Goal: Book appointment/travel/reservation

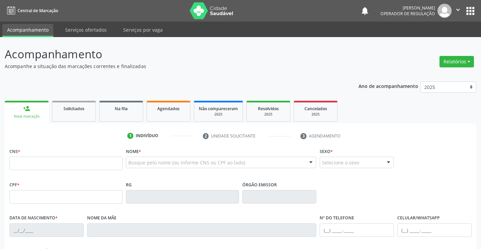
click at [54, 159] on input "text" at bounding box center [65, 163] width 113 height 13
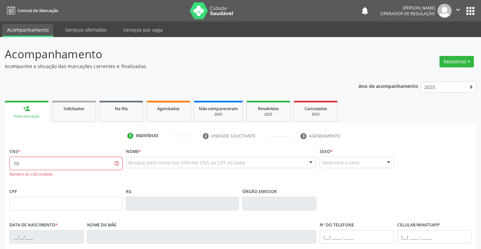
type input "7"
type input "702 5017 5778 1540"
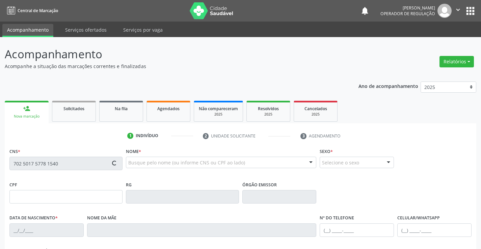
type input "[DATE]"
type input "[PHONE_NUMBER]"
type input "SN"
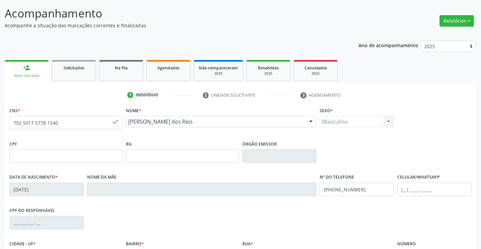
scroll to position [116, 0]
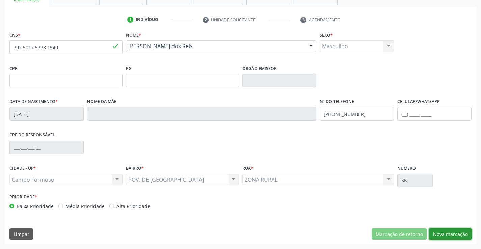
click at [461, 231] on button "Nova marcação" at bounding box center [450, 234] width 43 height 11
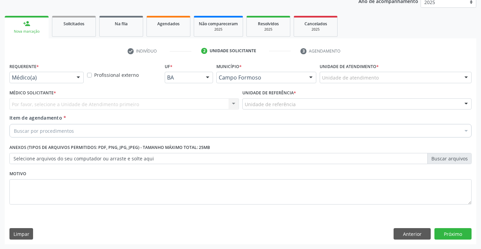
scroll to position [85, 0]
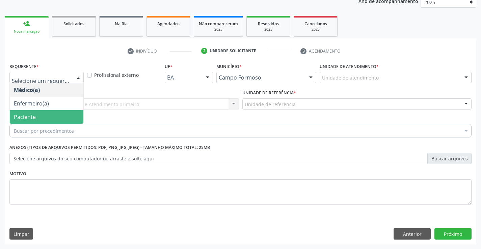
click at [32, 117] on span "Paciente" at bounding box center [25, 116] width 22 height 7
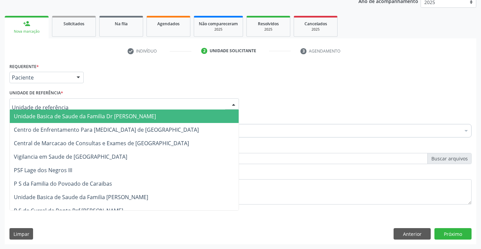
click at [231, 107] on div at bounding box center [233, 104] width 10 height 11
type input "po"
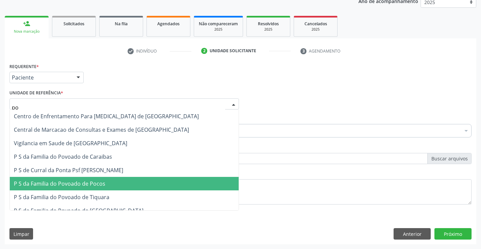
click at [71, 185] on span "P S da Familia do Povoado de Pocos" at bounding box center [59, 183] width 91 height 7
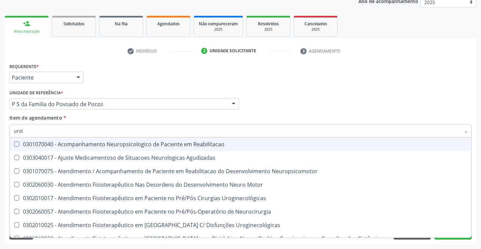
type input "urolo"
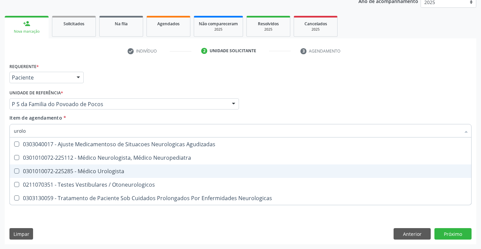
click at [98, 169] on div "0301010072-225285 - Médico Urologista" at bounding box center [240, 171] width 453 height 5
checkbox Urologista "true"
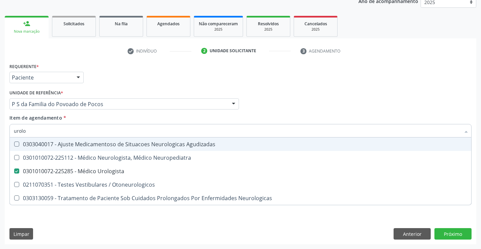
type input "urolo"
click at [355, 117] on div "Item de agendamento * [PERSON_NAME] seleção 0303040017 - Ajuste Medicamentoso d…" at bounding box center [240, 124] width 462 height 21
checkbox Neuropediatra "true"
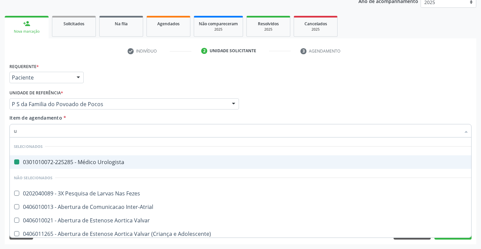
type input "us"
checkbox Urologista "false"
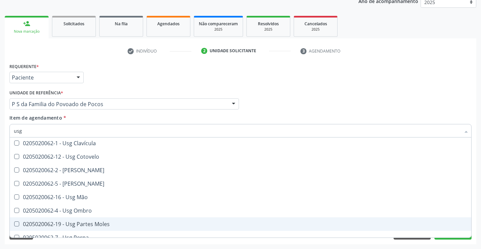
scroll to position [39, 0]
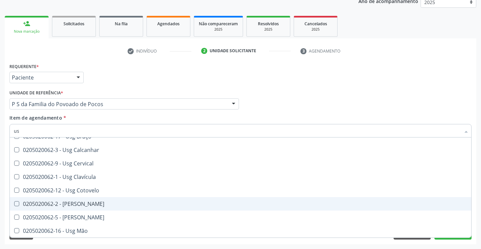
type input "u"
checkbox Axila "true"
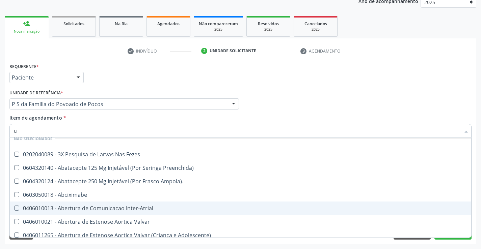
type input "ul"
checkbox Urologista "false"
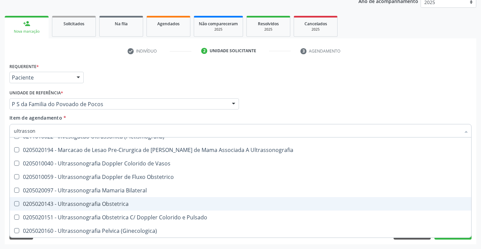
type input "ultrassono"
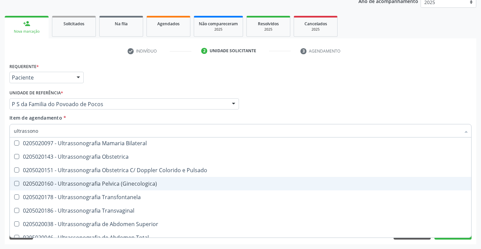
scroll to position [188, 0]
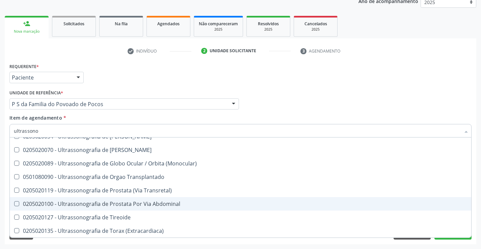
click at [114, 201] on div "0205020100 - Ultrassonografia de Prostata Por Via Abdominal" at bounding box center [240, 203] width 453 height 5
checkbox Abdominal "true"
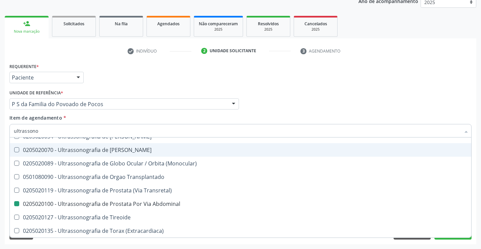
click at [335, 106] on div "Médico Solicitante Por favor, selecione a Unidade de Atendimento primeiro Nenhu…" at bounding box center [240, 101] width 465 height 26
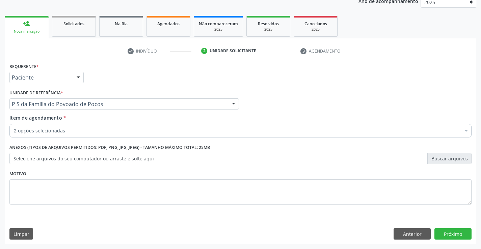
scroll to position [0, 0]
click at [450, 235] on button "Próximo" at bounding box center [452, 233] width 37 height 11
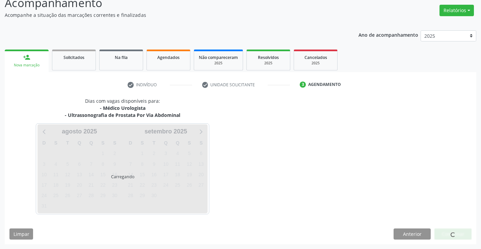
scroll to position [71, 0]
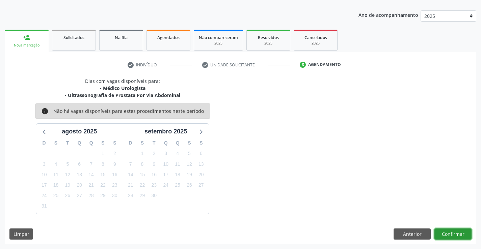
click at [463, 232] on button "Confirmar" at bounding box center [452, 234] width 37 height 11
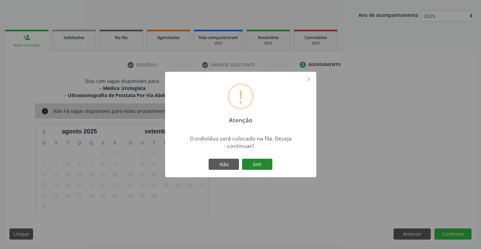
click at [255, 166] on button "Sim" at bounding box center [257, 164] width 30 height 11
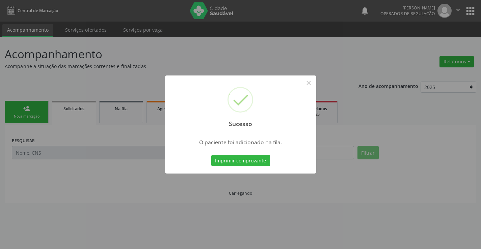
scroll to position [0, 0]
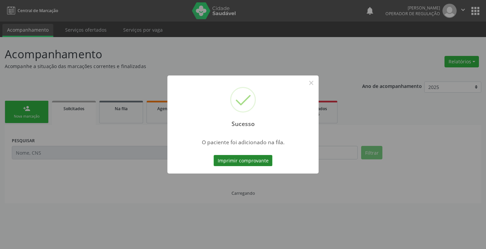
click at [252, 161] on button "Imprimir comprovante" at bounding box center [243, 160] width 59 height 11
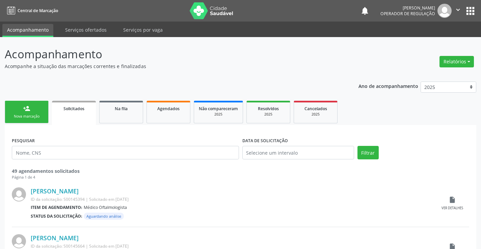
click at [17, 111] on link "person_add Nova marcação" at bounding box center [27, 112] width 44 height 23
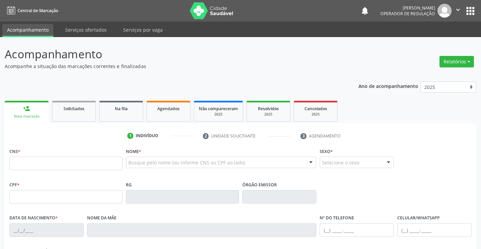
click at [457, 9] on icon "" at bounding box center [457, 9] width 7 height 7
click at [443, 41] on link "Sair" at bounding box center [440, 40] width 47 height 9
